Goal: Task Accomplishment & Management: Use online tool/utility

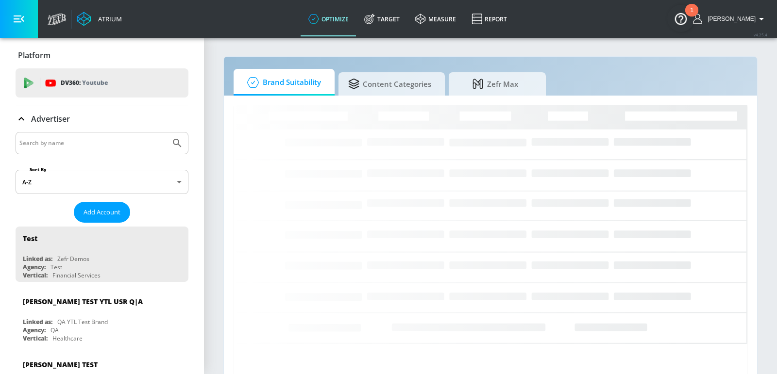
click at [84, 142] on input "Search by name" at bounding box center [92, 143] width 147 height 13
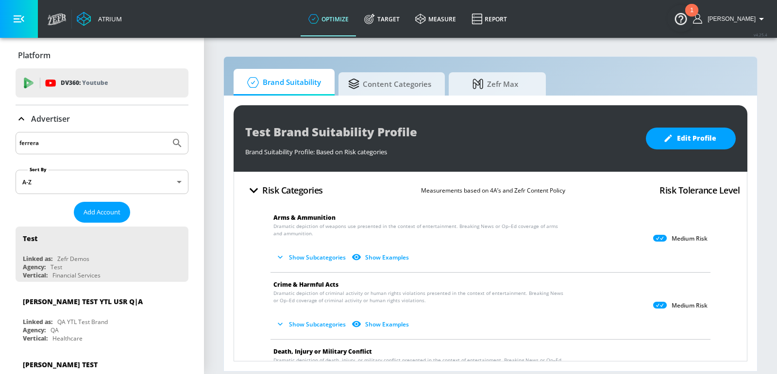
click at [166, 133] on button "Submit Search" at bounding box center [176, 143] width 21 height 21
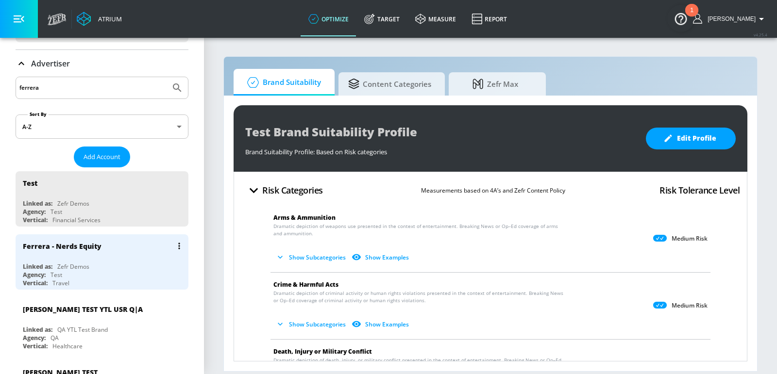
scroll to position [57, 0]
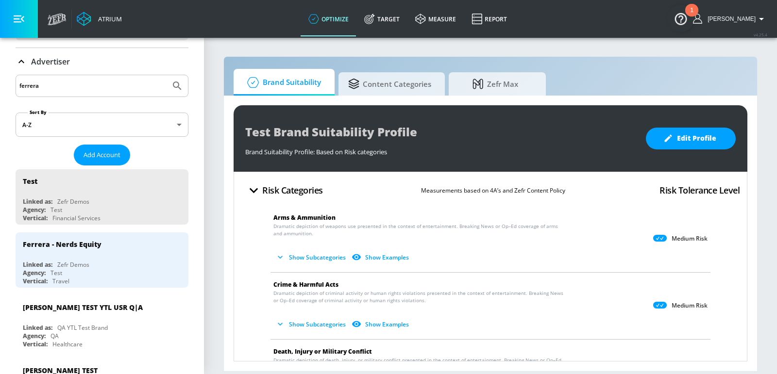
click at [82, 88] on input "ferrera" at bounding box center [92, 86] width 147 height 13
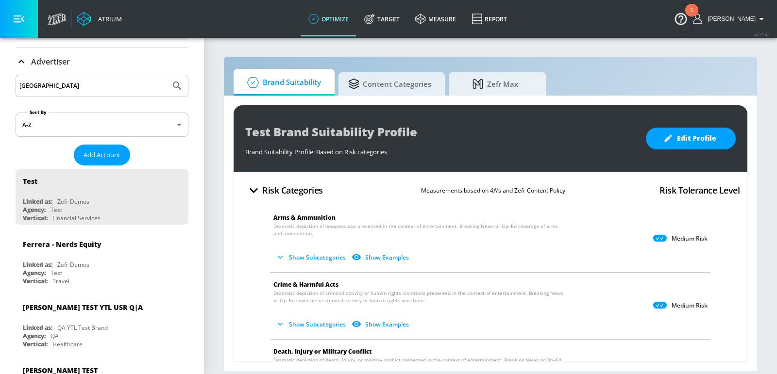
type input "[GEOGRAPHIC_DATA]"
click at [166, 75] on button "Submit Search" at bounding box center [176, 85] width 21 height 21
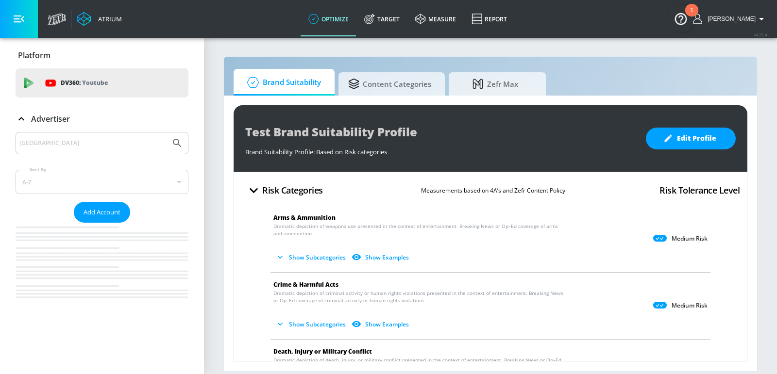
scroll to position [0, 0]
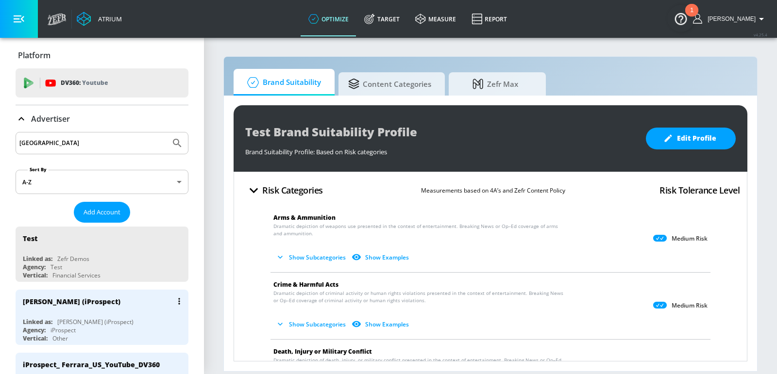
click at [98, 308] on div "[PERSON_NAME] (iProspect)" at bounding box center [104, 301] width 163 height 23
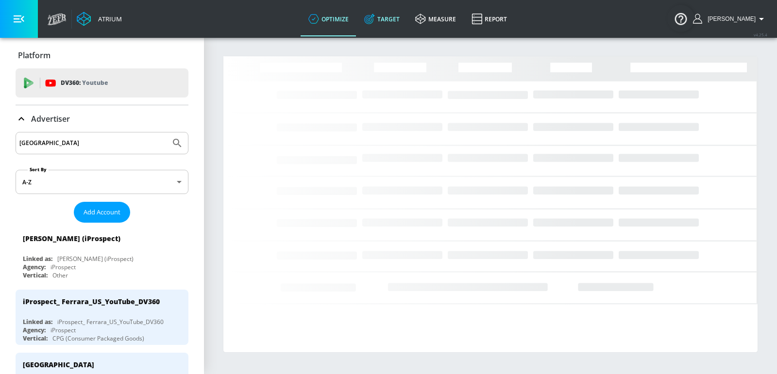
click at [389, 30] on link "Target" at bounding box center [381, 18] width 51 height 35
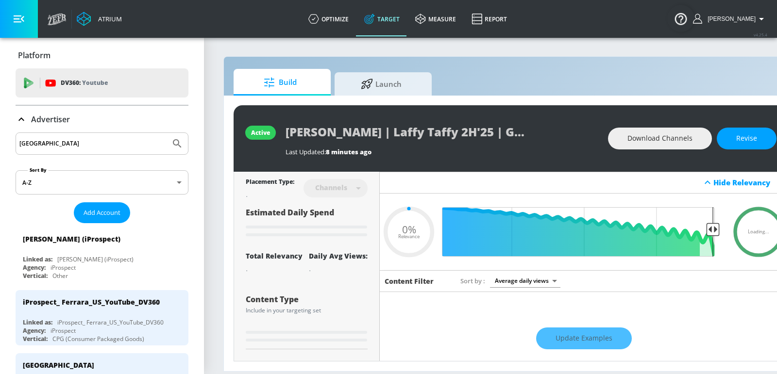
type input "0.05"
click at [375, 85] on span "Launch" at bounding box center [381, 82] width 74 height 23
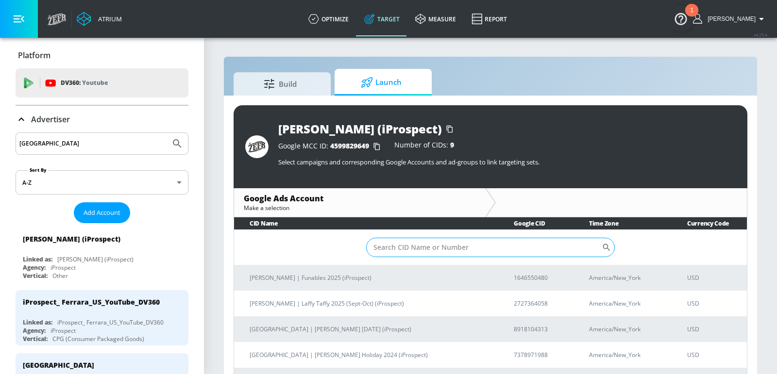
click at [440, 244] on input "Sort By" at bounding box center [483, 247] width 235 height 19
paste input "2727364058"
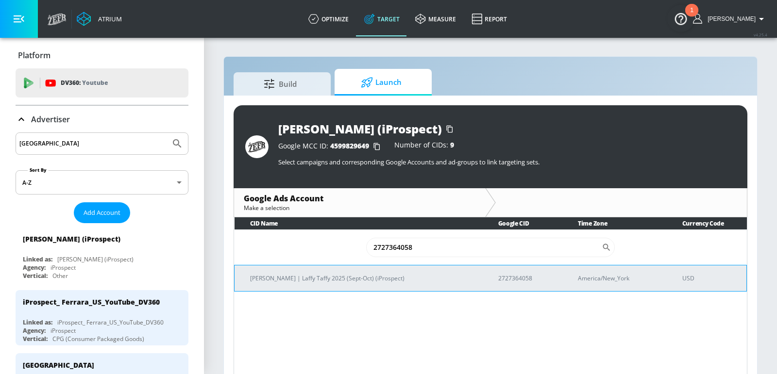
type input "2727364058"
click at [359, 274] on p "[PERSON_NAME] | Laffy Taffy 2025 (Sept-Oct) (iProspect)" at bounding box center [362, 278] width 225 height 10
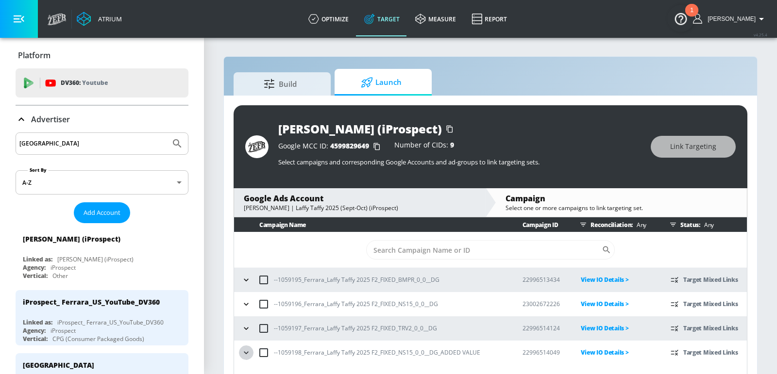
click at [241, 353] on icon "button" at bounding box center [246, 353] width 10 height 10
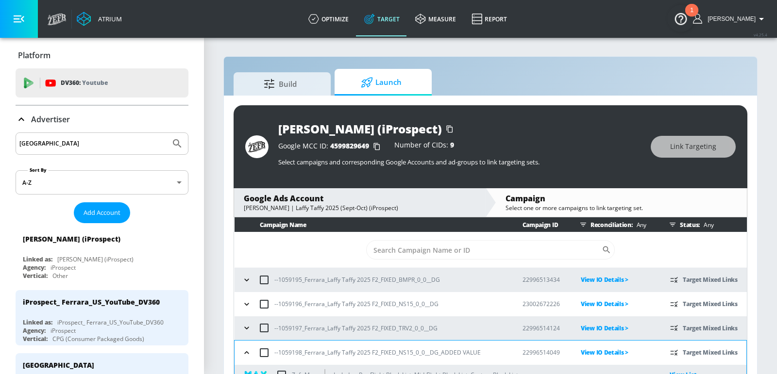
click at [243, 327] on icon "button" at bounding box center [247, 328] width 10 height 10
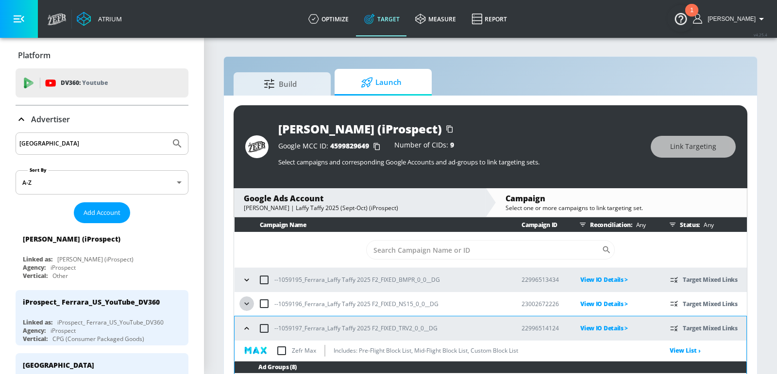
click at [243, 305] on icon "button" at bounding box center [247, 304] width 10 height 10
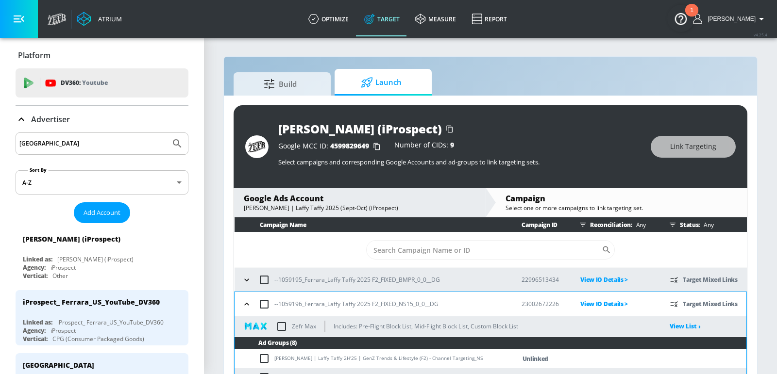
click at [246, 278] on icon "button" at bounding box center [247, 280] width 10 height 10
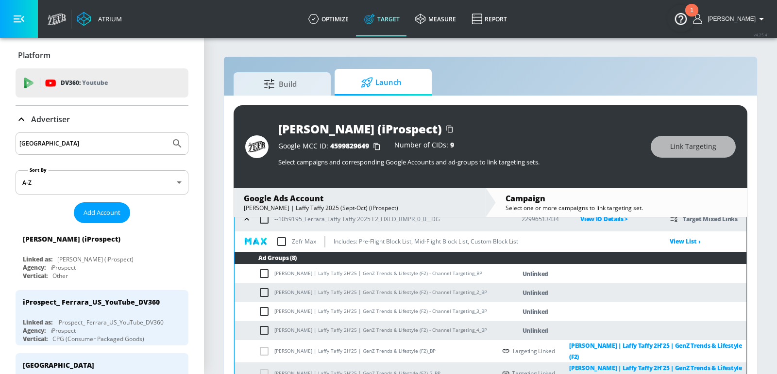
scroll to position [105, 0]
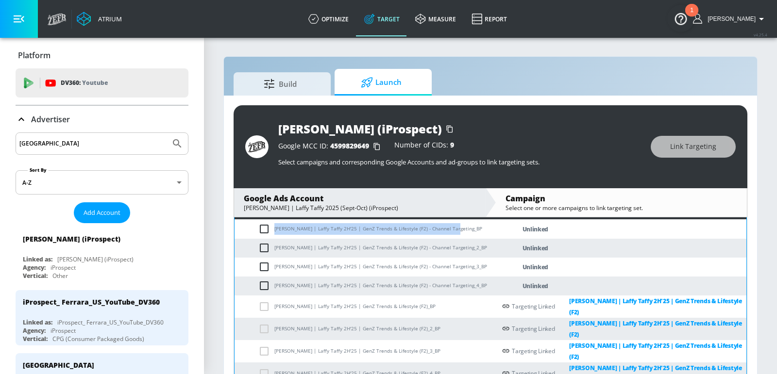
drag, startPoint x: 446, startPoint y: 228, endPoint x: 274, endPoint y: 230, distance: 172.3
click at [274, 230] on td "[PERSON_NAME] | Laffy Taffy 2H'25 | GenZ Trends & Lifestyle (F2) - Channel Targ…" at bounding box center [364, 229] width 261 height 19
copy td "[PERSON_NAME] | Laffy Taffy 2H'25 | GenZ Trends & Lifestyle (F2) - Channel Targ…"
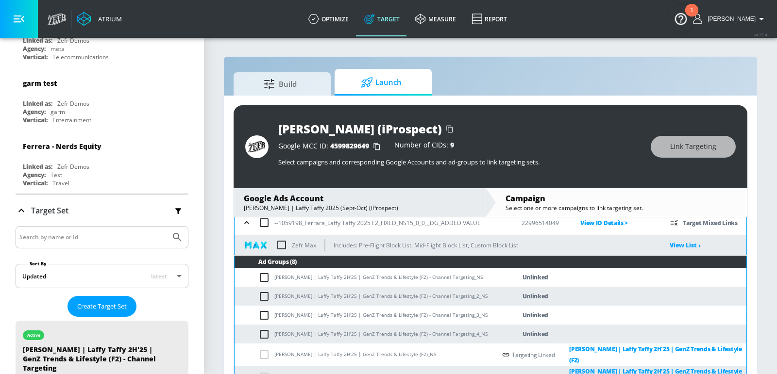
scroll to position [2, 0]
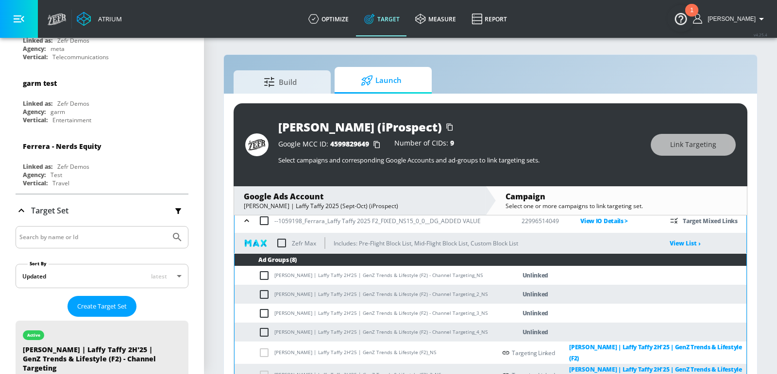
click at [261, 327] on input "checkbox" at bounding box center [266, 333] width 16 height 12
checkbox input "true"
click at [261, 304] on td "[PERSON_NAME] | Laffy Taffy 2H'25 | GenZ Trends & Lifestyle (F2) - Channel Targ…" at bounding box center [364, 313] width 261 height 19
click at [263, 304] on td "[PERSON_NAME] | Laffy Taffy 2H'25 | GenZ Trends & Lifestyle (F2) - Channel Targ…" at bounding box center [364, 313] width 261 height 19
click at [263, 308] on input "checkbox" at bounding box center [266, 314] width 16 height 12
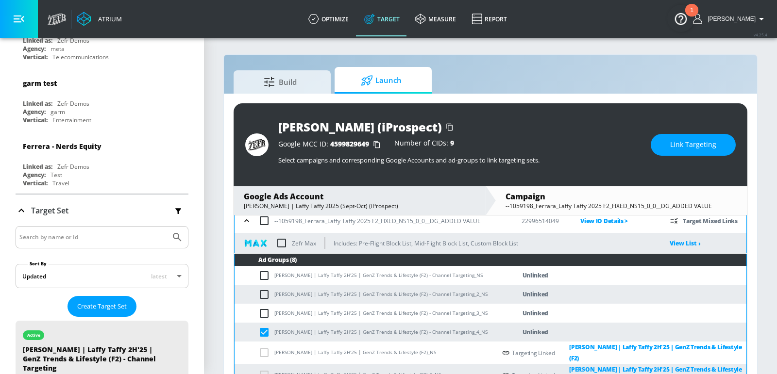
checkbox input "true"
click at [263, 289] on input "checkbox" at bounding box center [266, 295] width 16 height 12
checkbox input "true"
click at [263, 270] on input "checkbox" at bounding box center [266, 276] width 16 height 12
checkbox input "true"
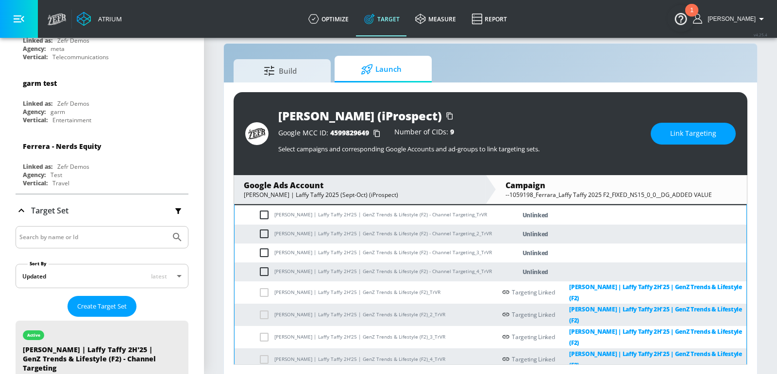
scroll to position [535, 0]
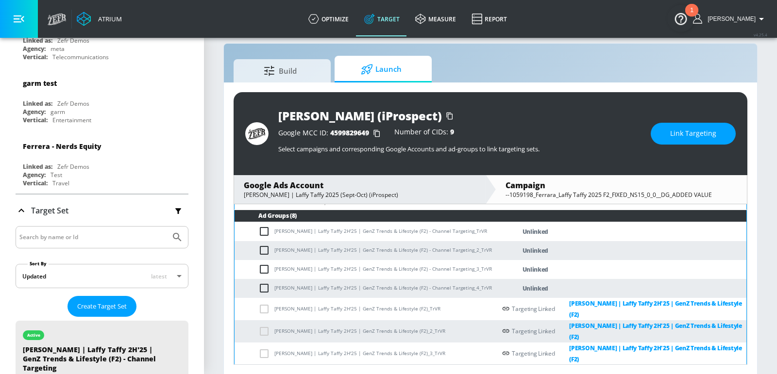
click at [263, 283] on input "checkbox" at bounding box center [266, 289] width 16 height 12
checkbox input "true"
click at [263, 264] on input "checkbox" at bounding box center [266, 270] width 16 height 12
checkbox input "true"
click at [263, 245] on input "checkbox" at bounding box center [266, 251] width 16 height 12
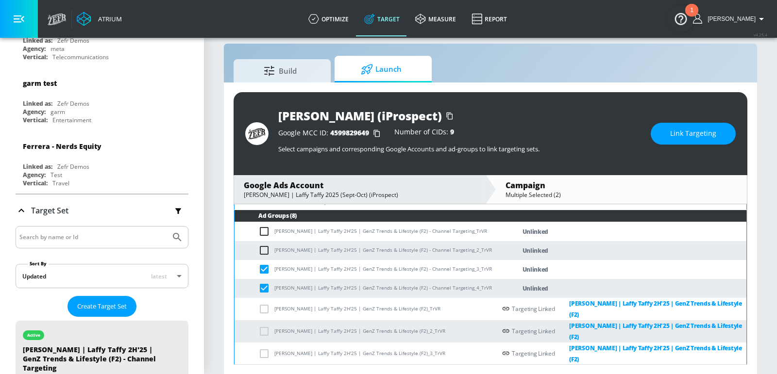
checkbox input "true"
click at [263, 226] on input "checkbox" at bounding box center [266, 232] width 16 height 12
checkbox input "true"
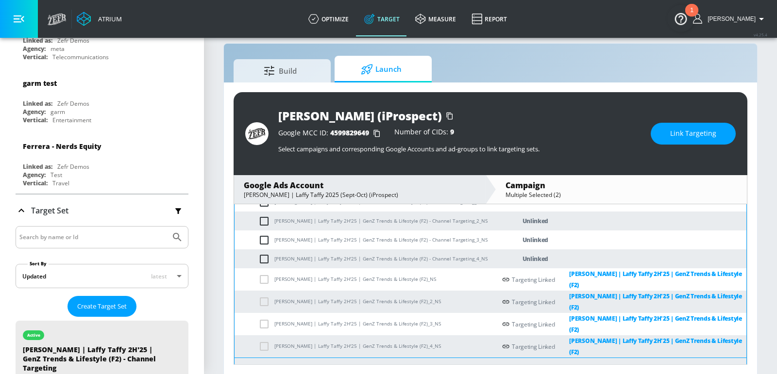
scroll to position [337, 0]
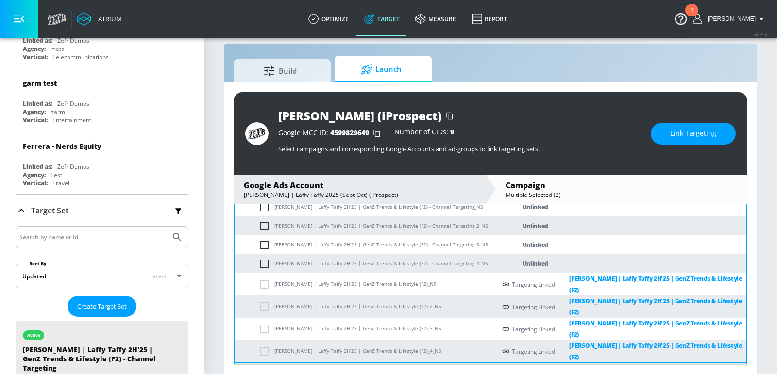
click at [264, 258] on input "checkbox" at bounding box center [266, 264] width 16 height 12
checkbox input "true"
click at [264, 239] on input "checkbox" at bounding box center [266, 245] width 16 height 12
checkbox input "true"
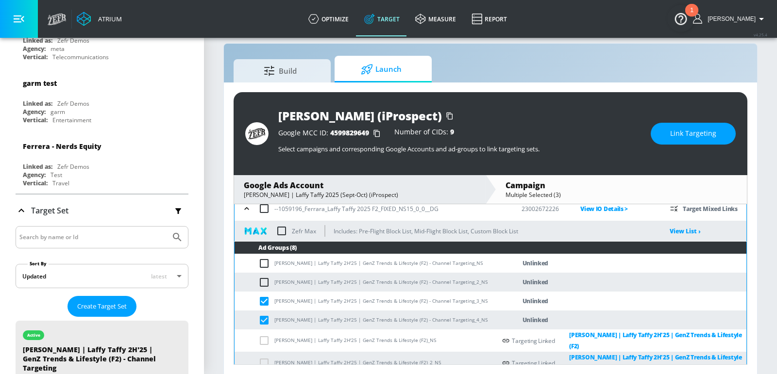
scroll to position [270, 0]
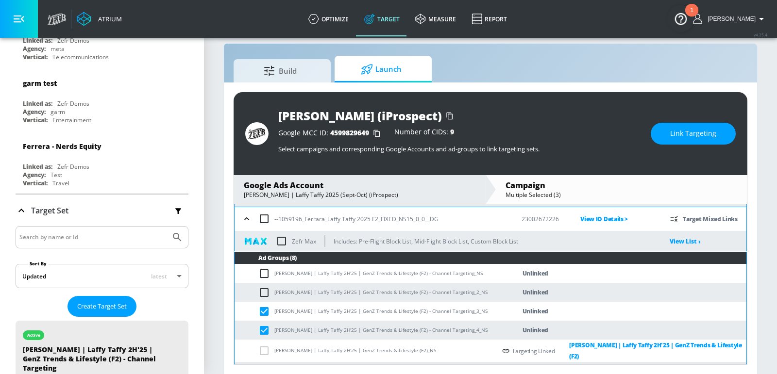
click at [262, 287] on input "checkbox" at bounding box center [266, 293] width 16 height 12
checkbox input "true"
click at [262, 268] on input "checkbox" at bounding box center [266, 274] width 16 height 12
checkbox input "true"
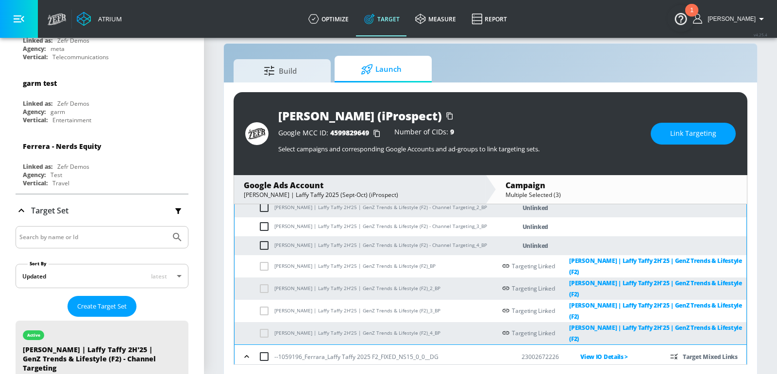
click at [262, 247] on input "checkbox" at bounding box center [266, 246] width 16 height 12
checkbox input "true"
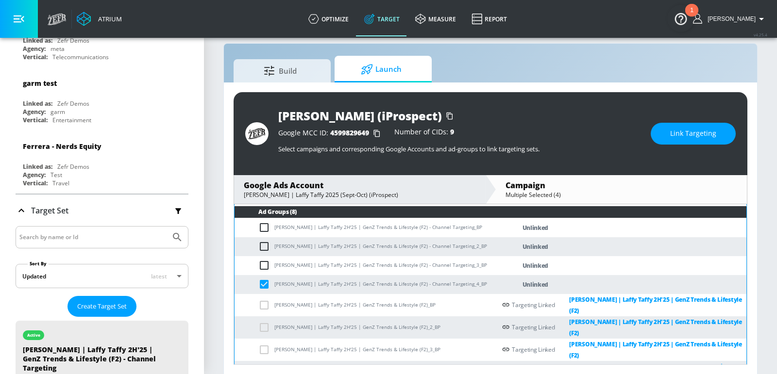
scroll to position [74, 0]
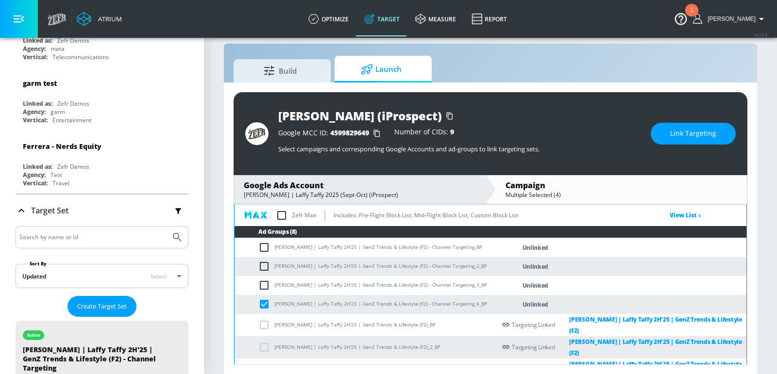
click at [266, 278] on td "[PERSON_NAME] | Laffy Taffy 2H'25 | GenZ Trends & Lifestyle (F2) - Channel Targ…" at bounding box center [364, 285] width 261 height 19
click at [265, 278] on td "[PERSON_NAME] | Laffy Taffy 2H'25 | GenZ Trends & Lifestyle (F2) - Channel Targ…" at bounding box center [364, 285] width 261 height 19
click at [265, 280] on input "checkbox" at bounding box center [266, 286] width 16 height 12
checkbox input "true"
click at [265, 265] on input "checkbox" at bounding box center [266, 267] width 16 height 12
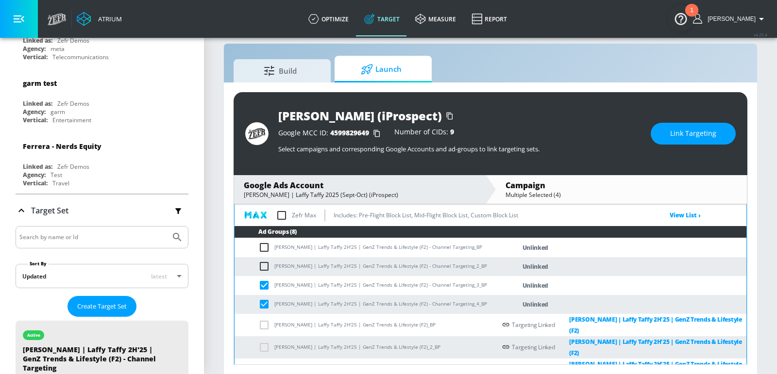
checkbox input "true"
click at [265, 245] on input "checkbox" at bounding box center [266, 248] width 16 height 12
checkbox input "true"
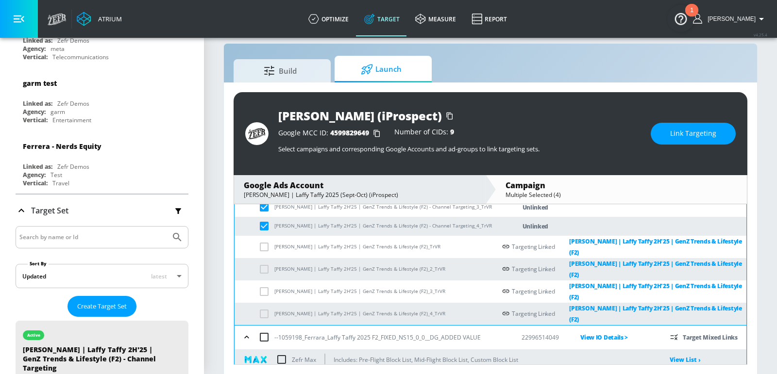
scroll to position [632, 0]
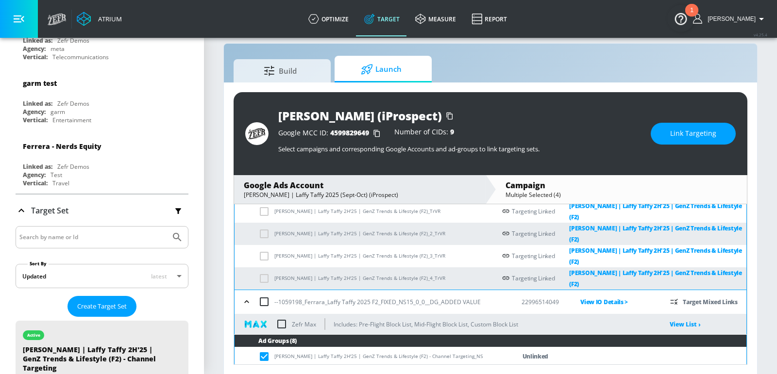
click at [679, 138] on span "Link Targeting" at bounding box center [693, 134] width 46 height 12
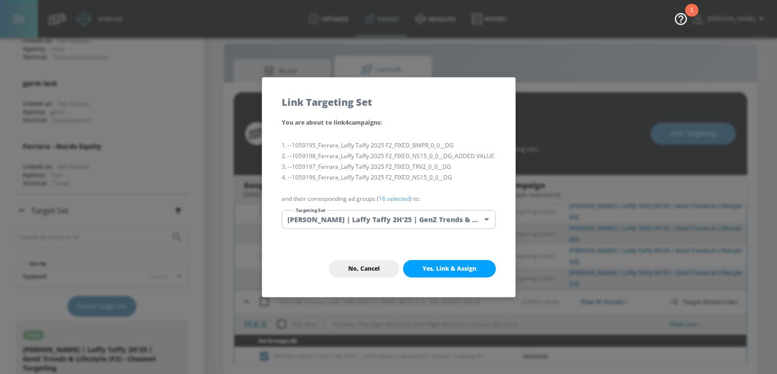
click at [383, 217] on body "Atrium optimize Target measure Report optimize Target measure Report v 4.25.4 […" at bounding box center [388, 181] width 777 height 388
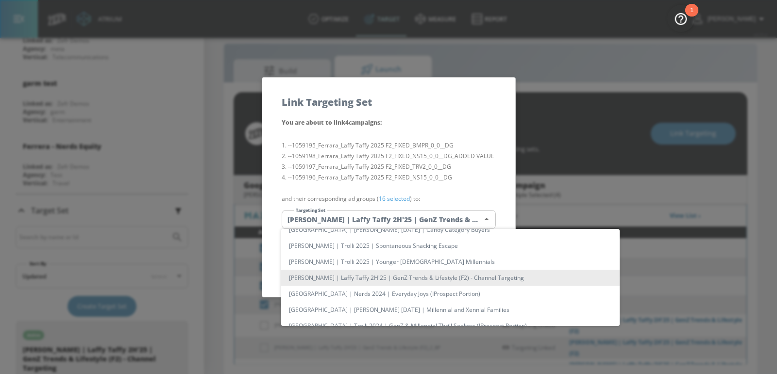
scroll to position [244, 0]
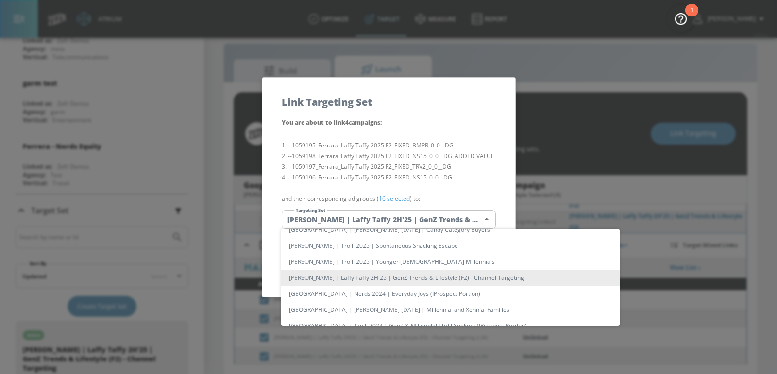
click at [395, 280] on li "[PERSON_NAME] | Laffy Taffy 2H'25 | GenZ Trends & Lifestyle (F2) - Channel Targ…" at bounding box center [450, 278] width 338 height 16
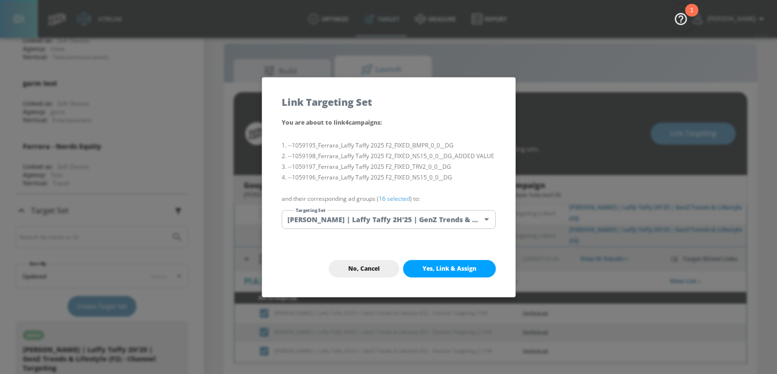
scroll to position [662, 0]
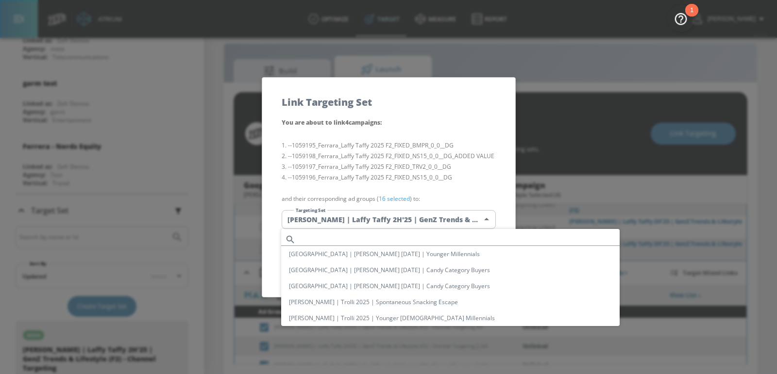
click at [424, 220] on body "Atrium optimize Target measure Report optimize Target measure Report v 4.25.4 […" at bounding box center [388, 181] width 777 height 388
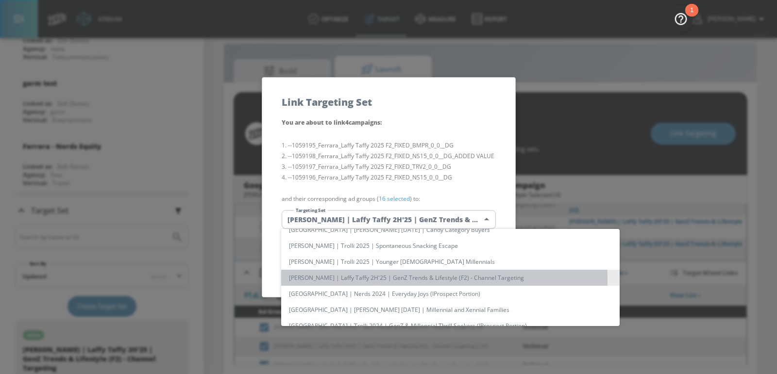
click at [444, 279] on li "[PERSON_NAME] | Laffy Taffy 2H'25 | GenZ Trends & Lifestyle (F2) - Channel Targ…" at bounding box center [450, 278] width 338 height 16
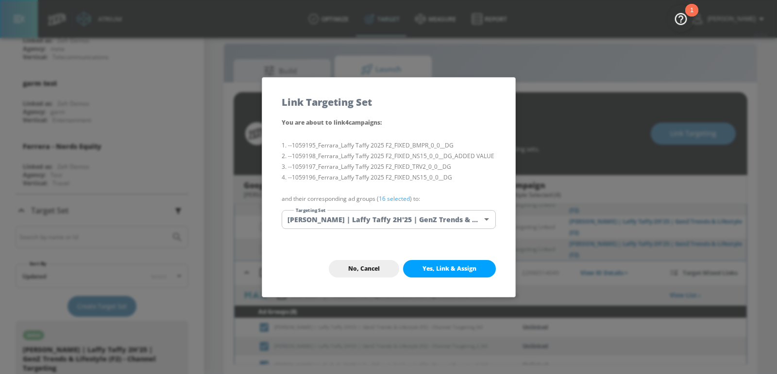
click at [456, 263] on button "Yes, Link & Assign" at bounding box center [449, 268] width 93 height 17
checkbox input "false"
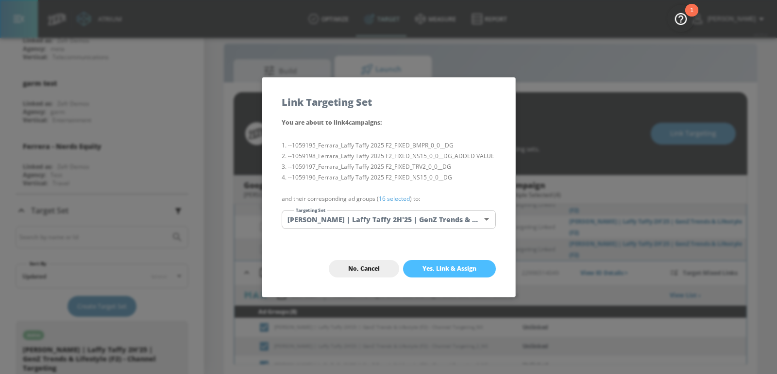
checkbox input "false"
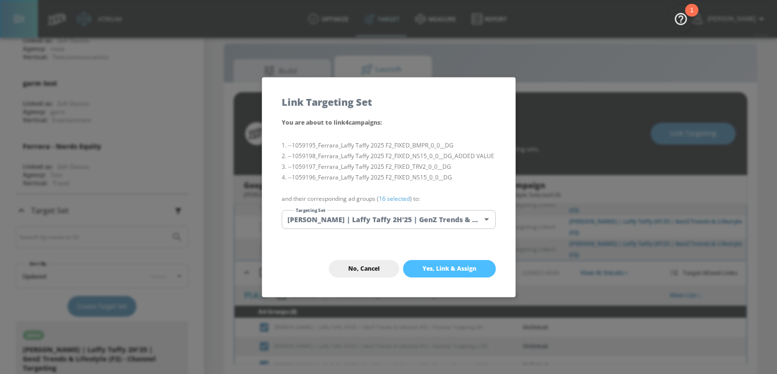
checkbox input "false"
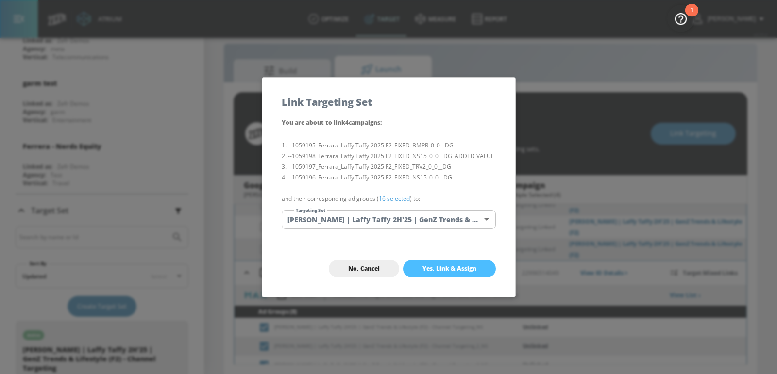
checkbox input "false"
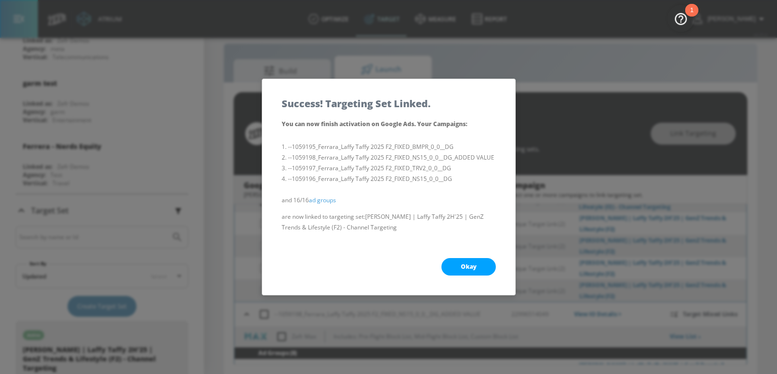
scroll to position [703, 0]
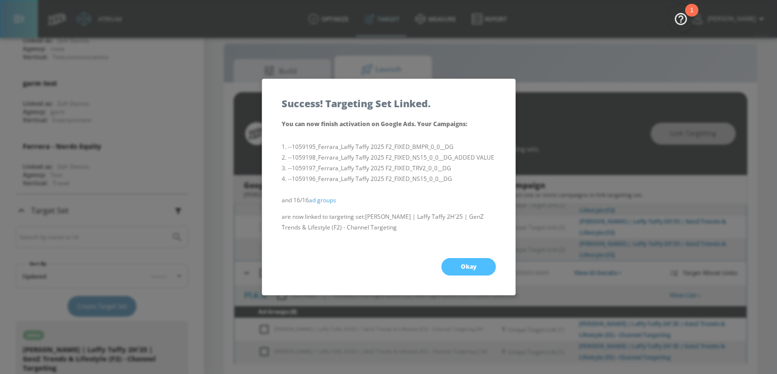
click at [466, 260] on button "Okay" at bounding box center [468, 266] width 54 height 17
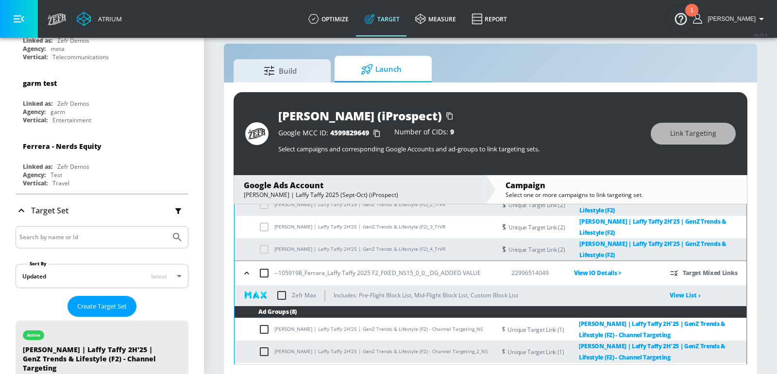
click at [282, 285] on input "checkbox" at bounding box center [281, 295] width 20 height 20
checkbox input "true"
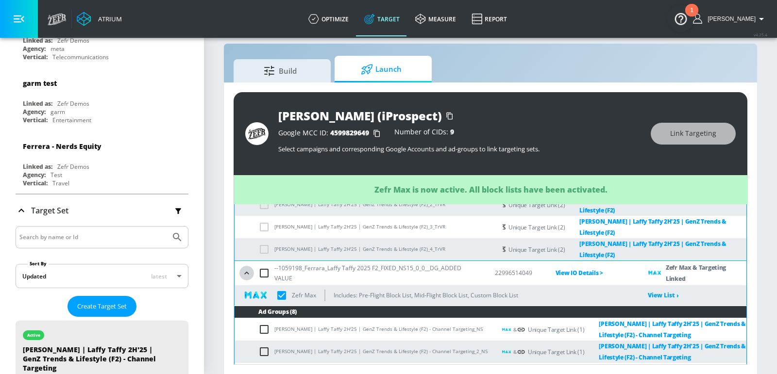
click at [247, 268] on icon "button" at bounding box center [247, 273] width 10 height 10
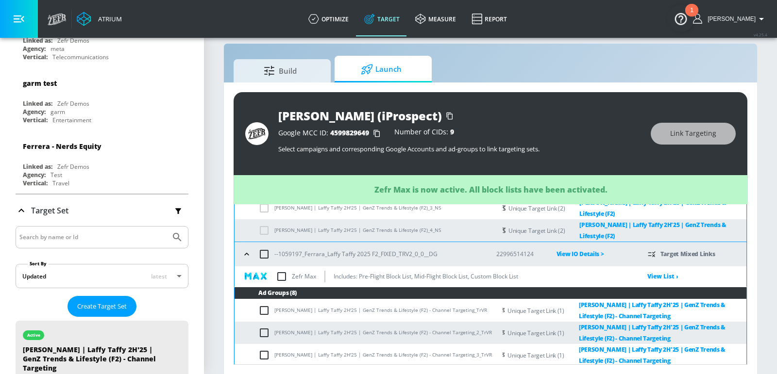
scroll to position [484, 0]
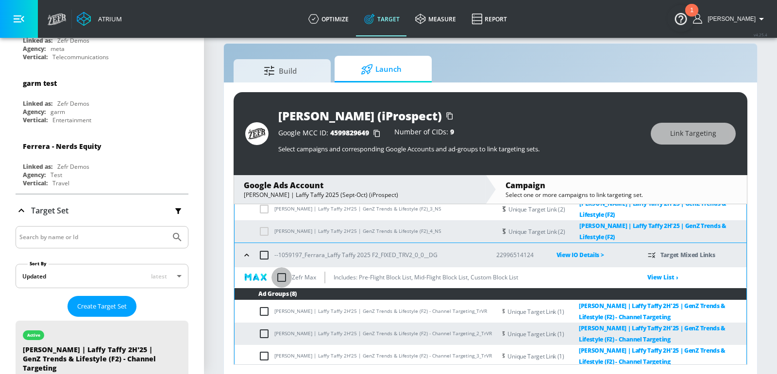
click at [285, 267] on input "checkbox" at bounding box center [281, 277] width 20 height 20
checkbox input "true"
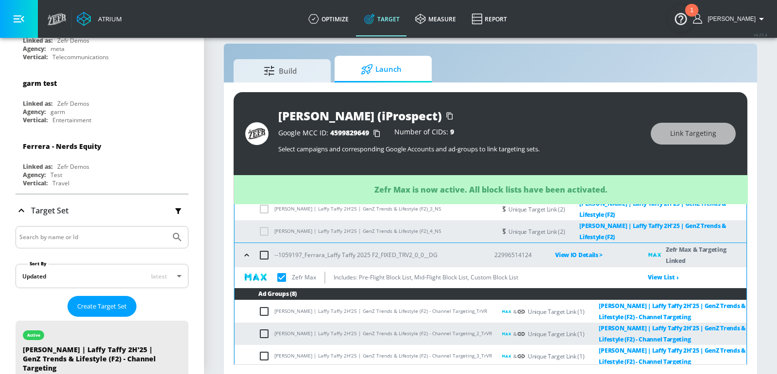
click at [249, 250] on icon "button" at bounding box center [247, 255] width 10 height 10
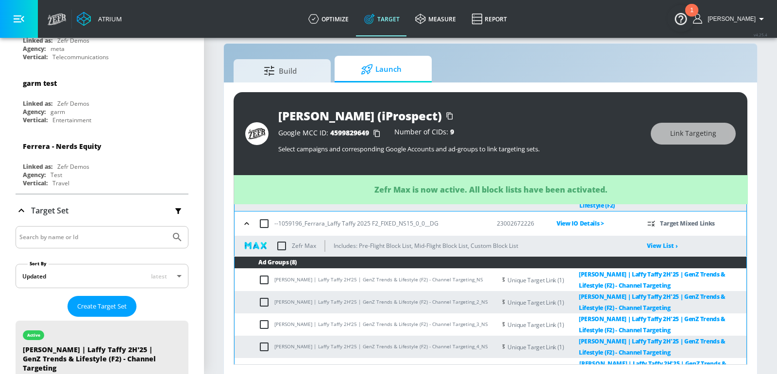
scroll to position [253, 0]
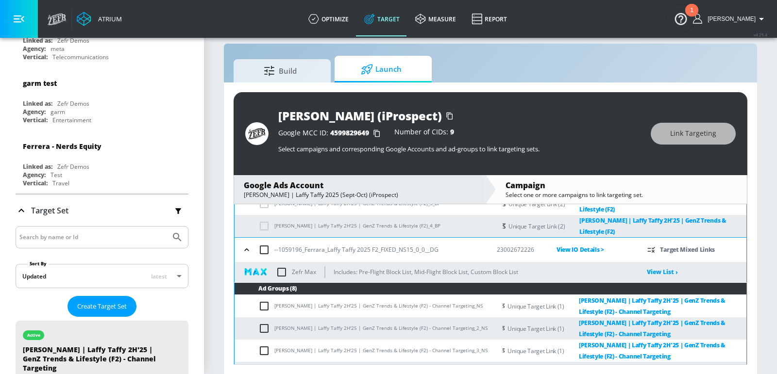
click at [284, 262] on input "checkbox" at bounding box center [281, 272] width 20 height 20
checkbox input "true"
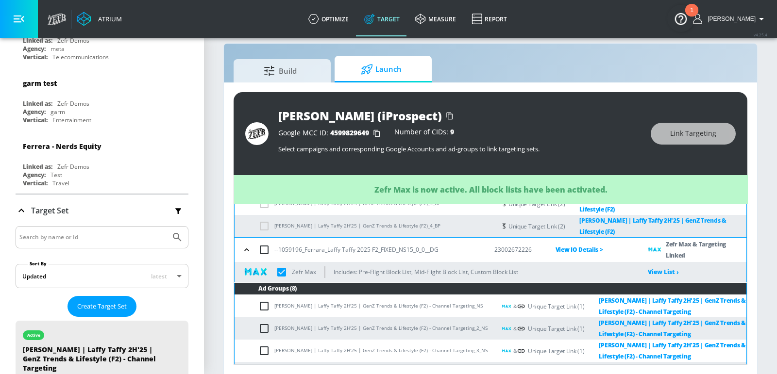
click at [246, 245] on icon "button" at bounding box center [247, 250] width 10 height 10
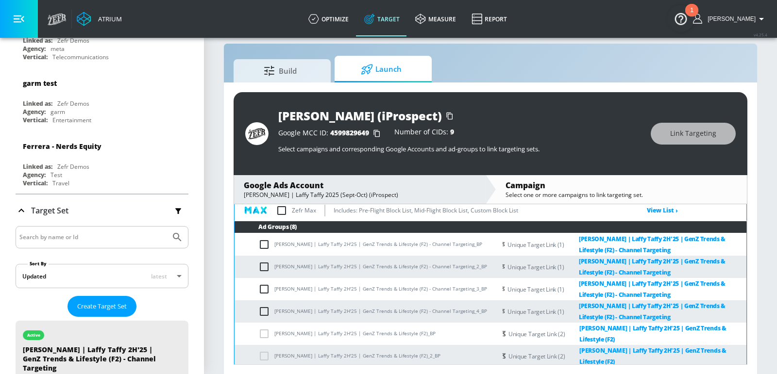
scroll to position [23, 0]
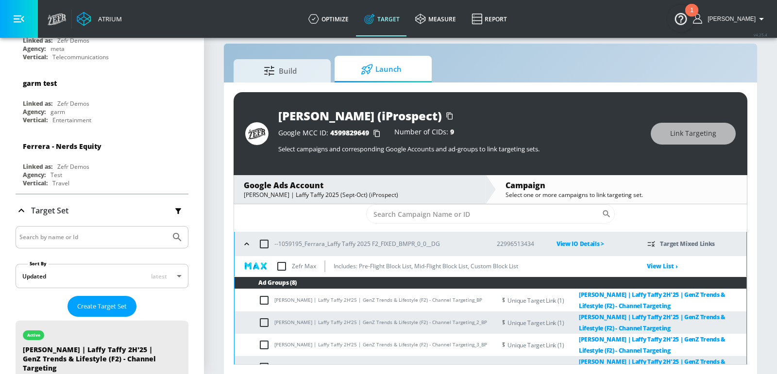
click at [283, 265] on input "checkbox" at bounding box center [281, 266] width 20 height 20
checkbox input "true"
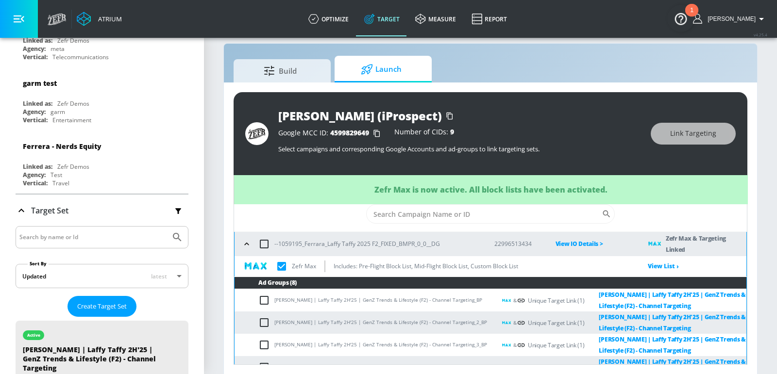
click at [245, 244] on icon "button" at bounding box center [247, 244] width 10 height 10
